Goal: Transaction & Acquisition: Purchase product/service

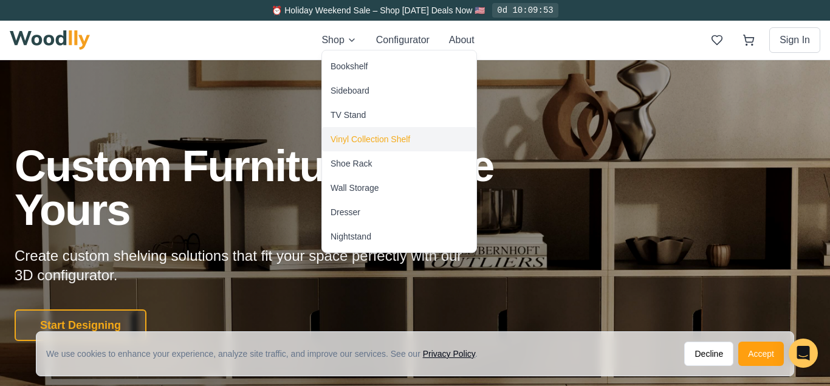
click at [363, 138] on div "Vinyl Collection Shelf" at bounding box center [370, 139] width 80 height 12
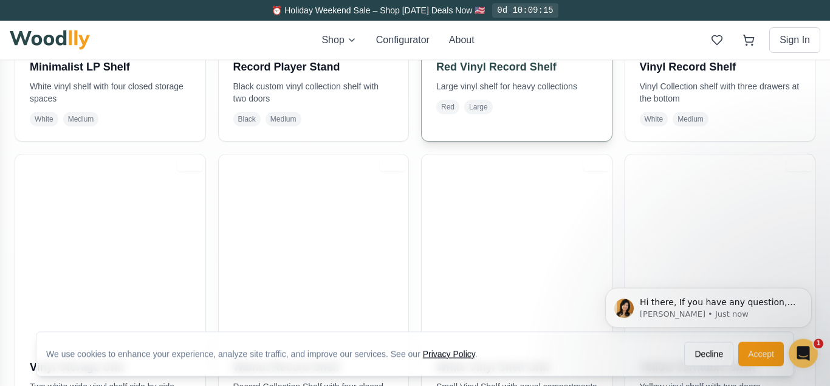
scroll to position [1239, 0]
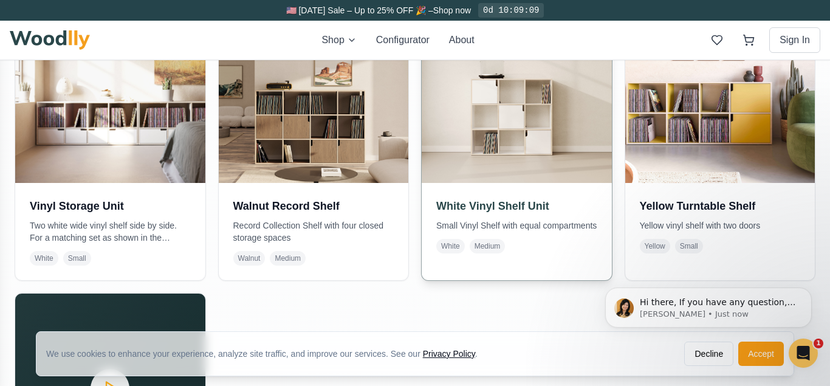
click at [539, 207] on h3 "White Vinyl Shelf Unit" at bounding box center [516, 205] width 161 height 17
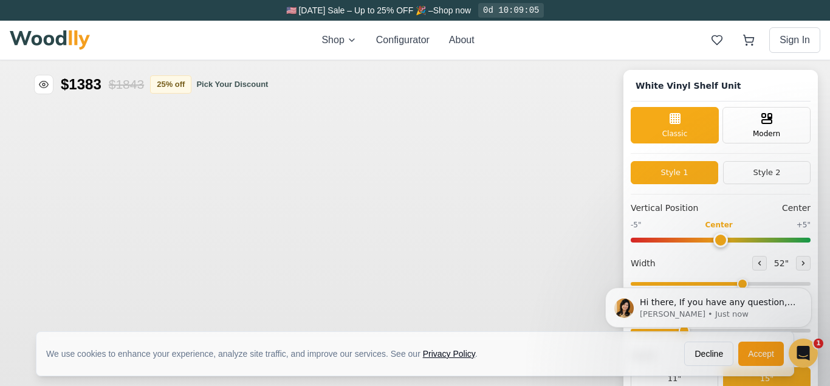
type input "52"
type input "3"
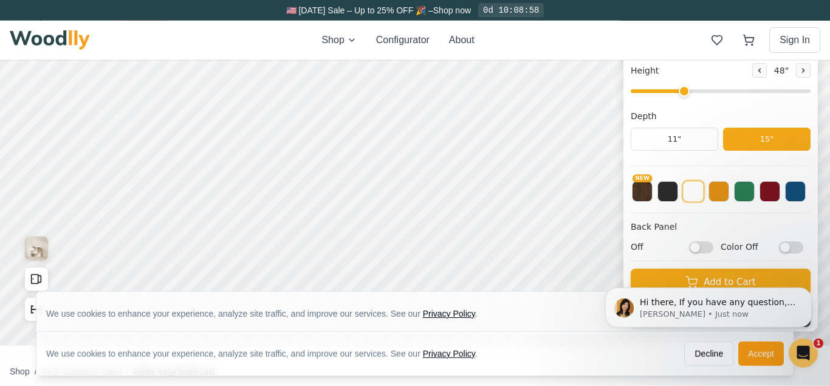
scroll to position [248, 0]
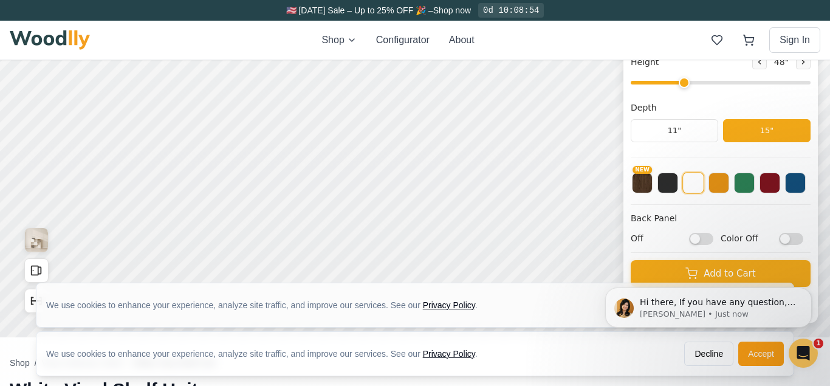
click at [688, 186] on button at bounding box center [693, 183] width 22 height 22
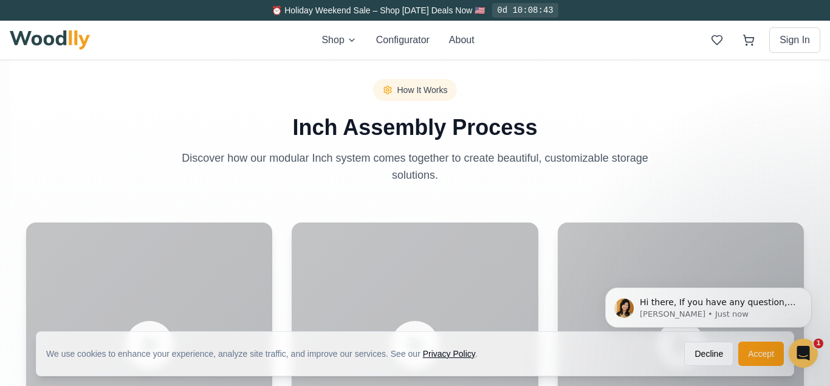
scroll to position [1115, 0]
